Goal: Check status: Check status

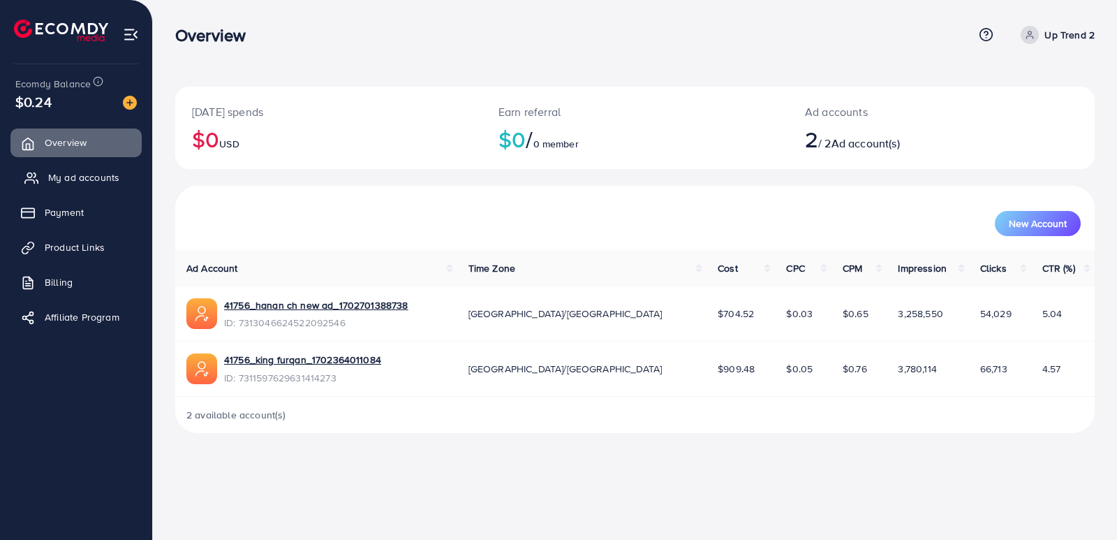
click at [97, 178] on span "My ad accounts" at bounding box center [83, 177] width 71 height 14
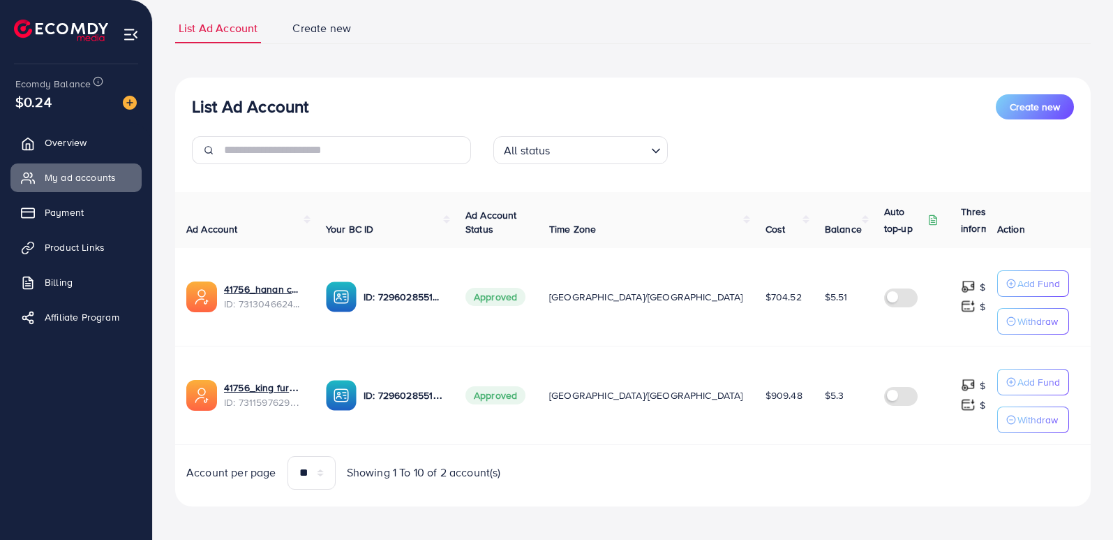
scroll to position [96, 0]
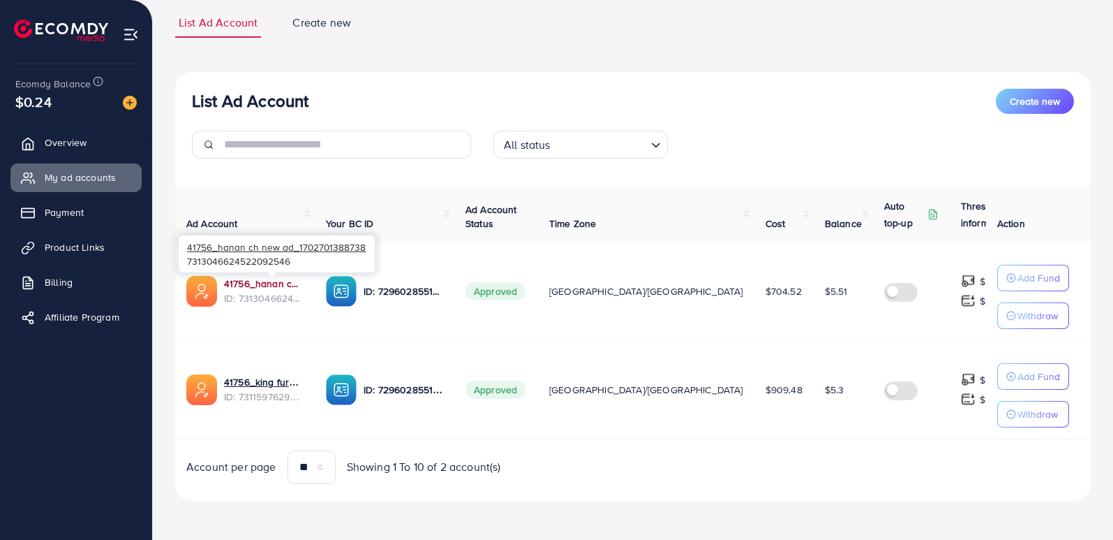
click at [265, 285] on link "41756_hanan ch new ad_1702701388738" at bounding box center [264, 283] width 80 height 14
click at [271, 282] on link "41756_hanan ch new ad_1702701388738" at bounding box center [264, 283] width 80 height 14
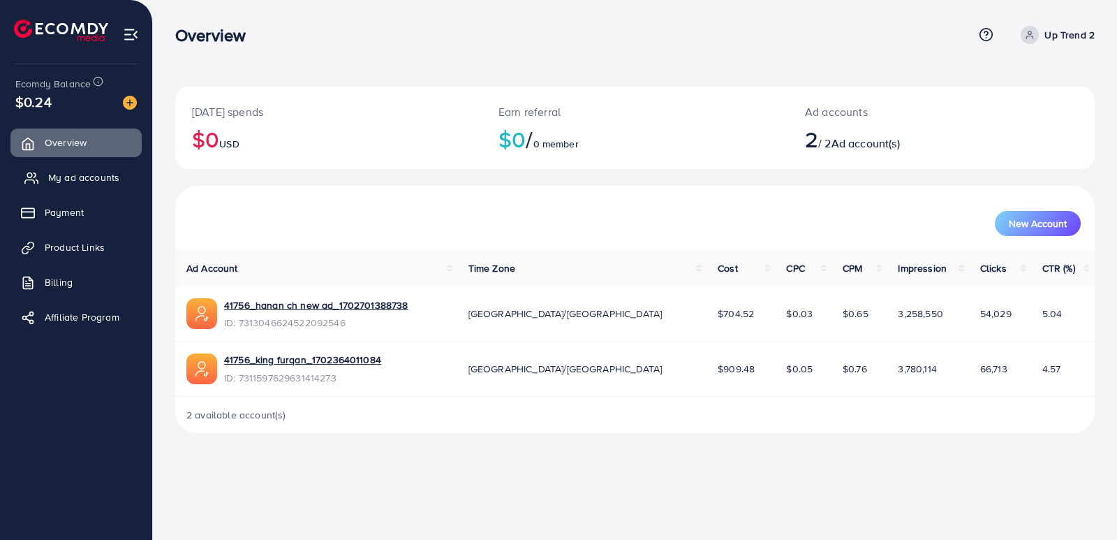
click at [63, 180] on span "My ad accounts" at bounding box center [83, 177] width 71 height 14
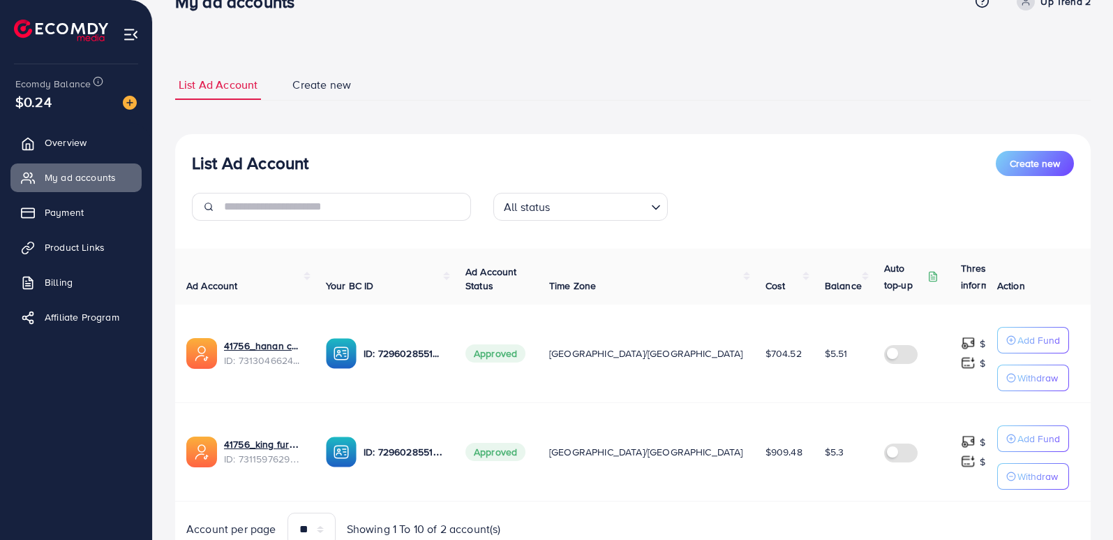
scroll to position [96, 0]
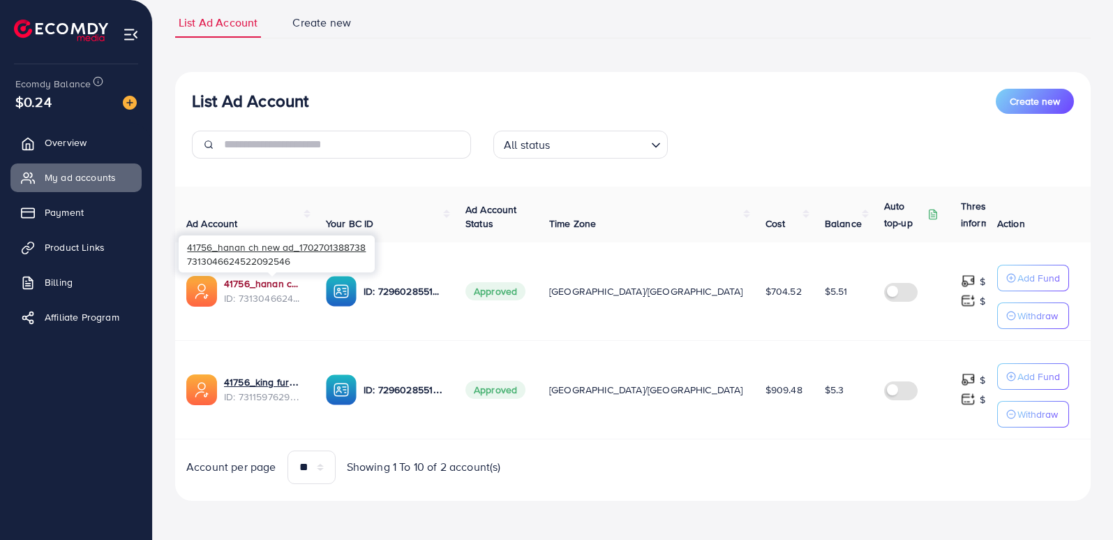
click at [275, 284] on link "41756_hanan ch new ad_1702701388738" at bounding box center [264, 283] width 80 height 14
